Goal: Task Accomplishment & Management: Check status

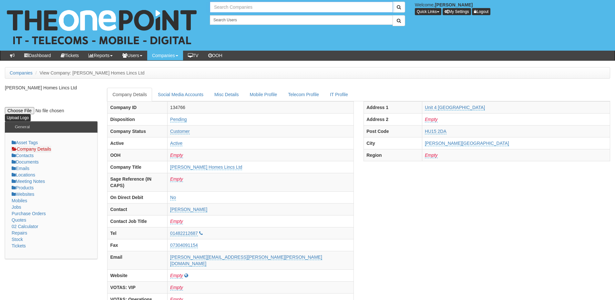
click at [227, 6] on input "text" at bounding box center [301, 7] width 183 height 11
click at [229, 15] on link "Hako Machines Ltd" at bounding box center [301, 17] width 182 height 9
type input "Hako Machines Ltd"
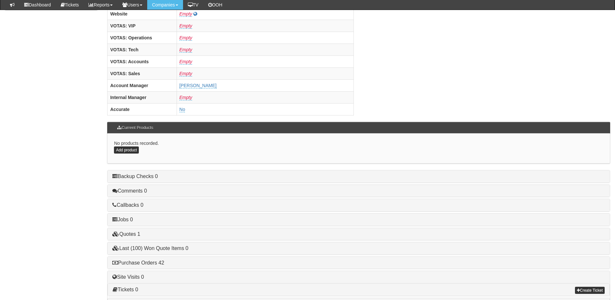
scroll to position [269, 0]
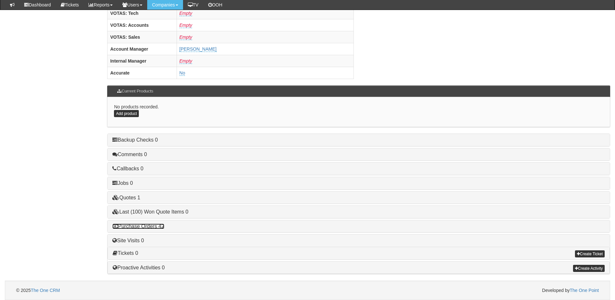
click at [154, 228] on link "Purchase Orders 42" at bounding box center [138, 226] width 52 height 5
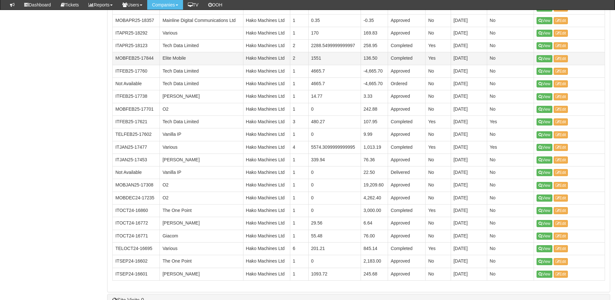
scroll to position [818, 0]
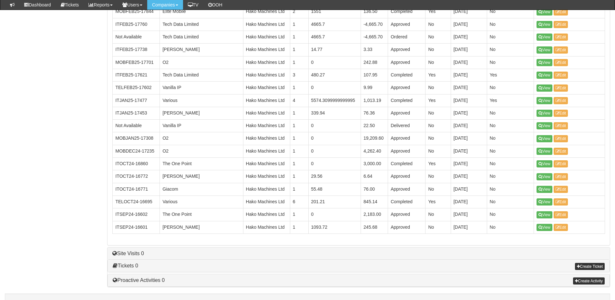
drag, startPoint x: 540, startPoint y: 178, endPoint x: 364, endPoint y: 245, distance: 188.6
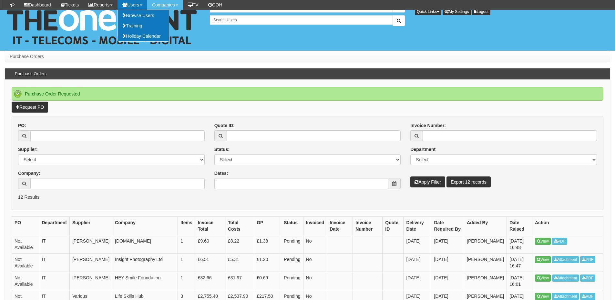
scroll to position [65, 0]
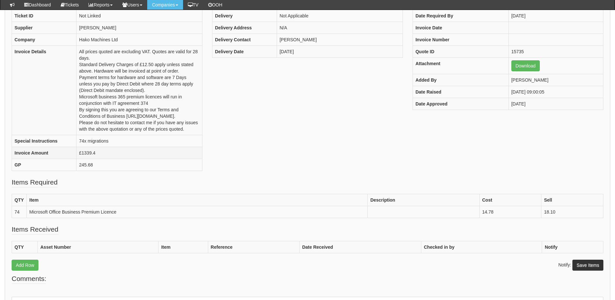
scroll to position [129, 0]
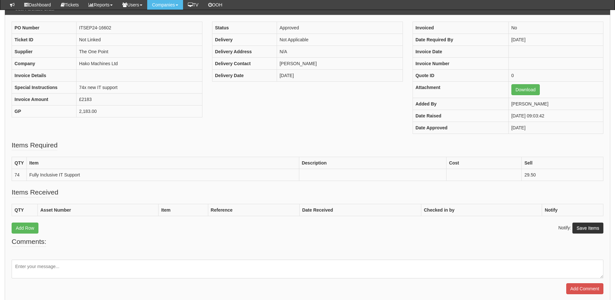
scroll to position [64, 0]
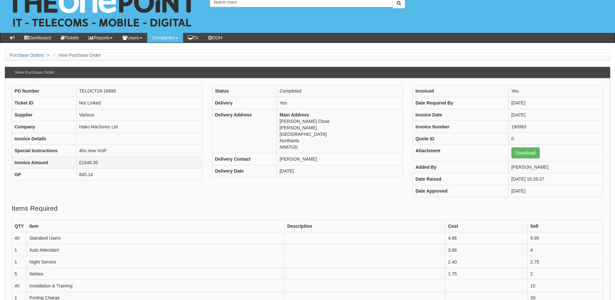
scroll to position [32, 0]
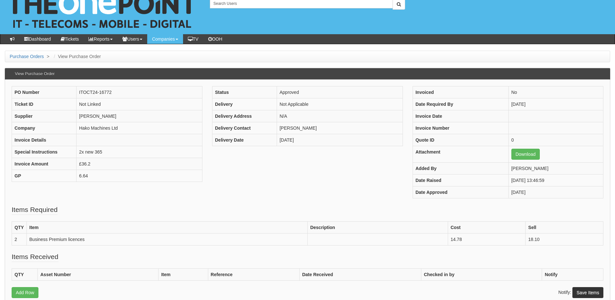
scroll to position [32, 0]
